Goal: Book appointment/travel/reservation

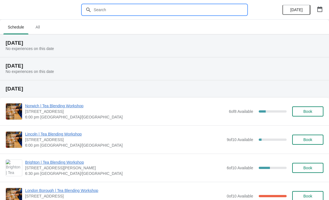
click at [186, 5] on input "text" at bounding box center [169, 10] width 153 height 10
type input "[GEOGRAPHIC_DATA]"
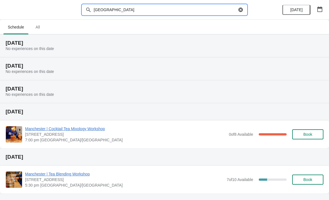
click at [304, 65] on h2 "[DATE]" at bounding box center [165, 66] width 318 height 6
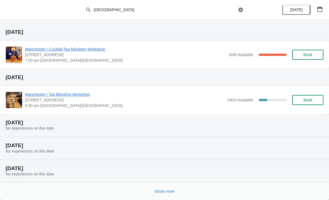
scroll to position [79, 0]
click at [176, 188] on button "Show more" at bounding box center [165, 191] width 24 height 10
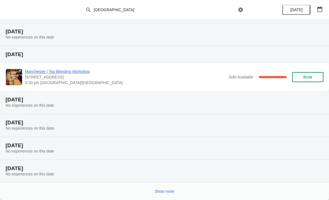
scroll to position [285, 0]
click at [175, 194] on button "Show more" at bounding box center [165, 191] width 24 height 10
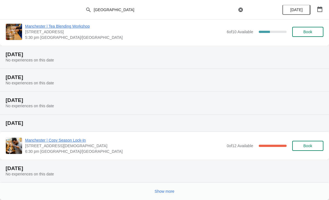
scroll to position [512, 0]
click at [166, 189] on span "Show more" at bounding box center [165, 191] width 20 height 4
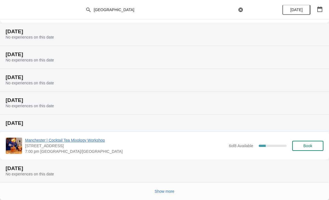
scroll to position [740, 0]
click at [176, 189] on button "Show more" at bounding box center [165, 191] width 24 height 10
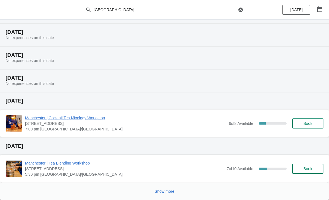
scroll to position [990, 0]
click at [169, 193] on span "Show more" at bounding box center [165, 191] width 20 height 4
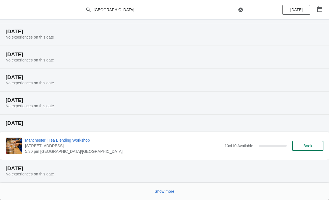
scroll to position [1195, 0]
click at [155, 192] on span "Show more" at bounding box center [165, 191] width 20 height 4
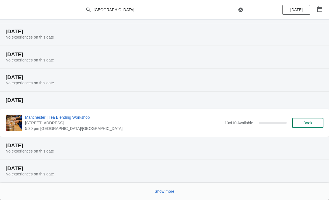
scroll to position [1400, 0]
click at [154, 193] on button "Show more" at bounding box center [165, 191] width 24 height 10
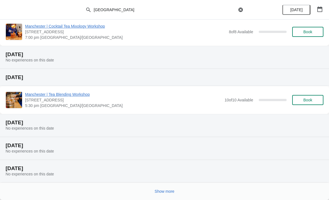
scroll to position [1628, 0]
click at [161, 186] on button "Show more" at bounding box center [165, 191] width 24 height 10
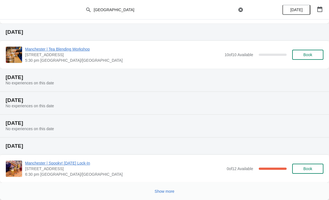
scroll to position [1878, 0]
